Goal: Transaction & Acquisition: Purchase product/service

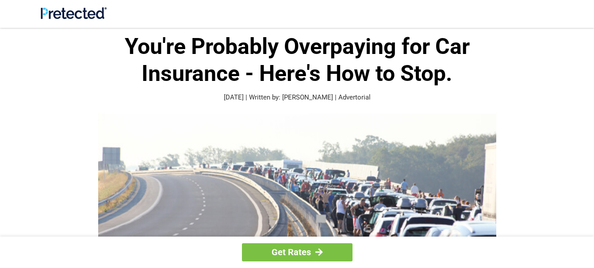
click at [533, 207] on div at bounding box center [297, 217] width 513 height 207
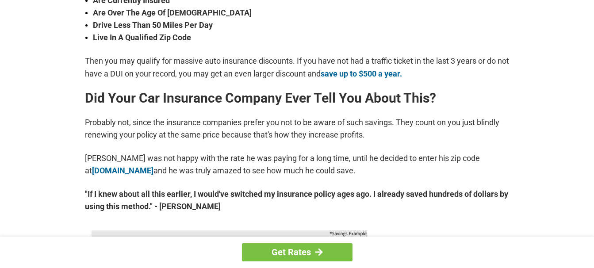
scroll to position [425, 0]
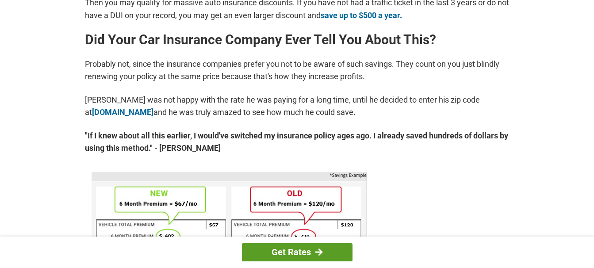
click at [338, 252] on link "Get Rates" at bounding box center [297, 252] width 111 height 18
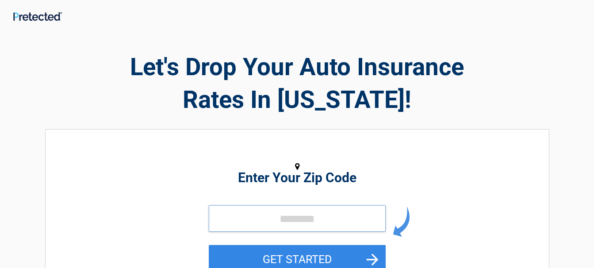
click at [343, 220] on input "tel" at bounding box center [297, 218] width 177 height 27
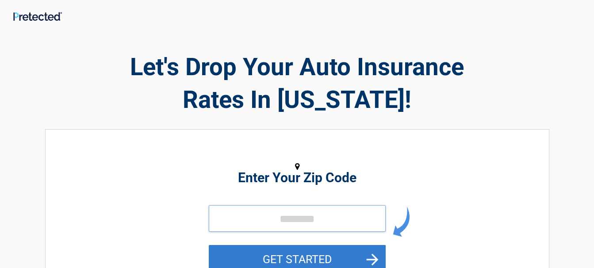
type input "*****"
click at [270, 255] on button "GET STARTED" at bounding box center [297, 259] width 177 height 29
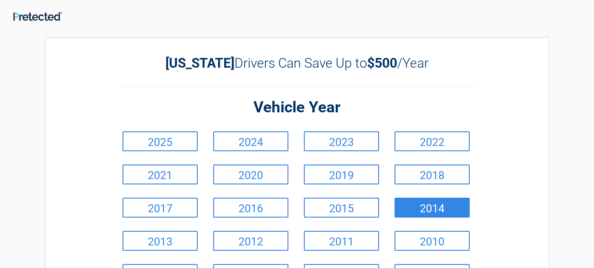
click at [432, 207] on link "2014" at bounding box center [432, 208] width 75 height 20
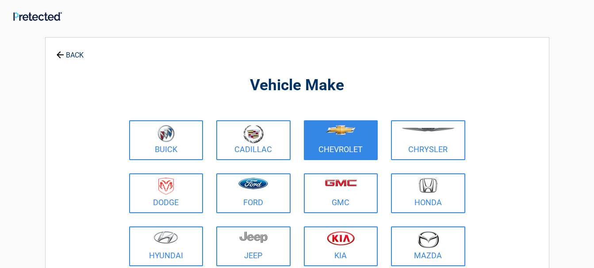
click at [348, 144] on figure at bounding box center [341, 135] width 64 height 20
